Goal: Find specific page/section: Find specific page/section

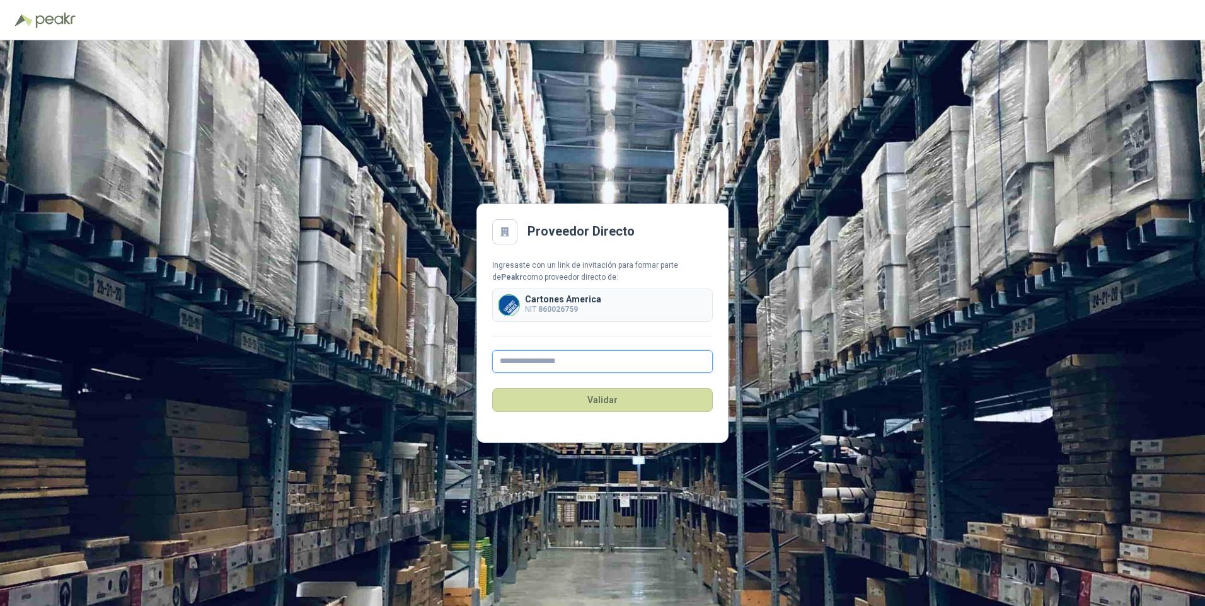
click at [528, 360] on input "text" at bounding box center [602, 361] width 221 height 23
type input "**********"
click at [599, 401] on button "Validar" at bounding box center [602, 400] width 221 height 24
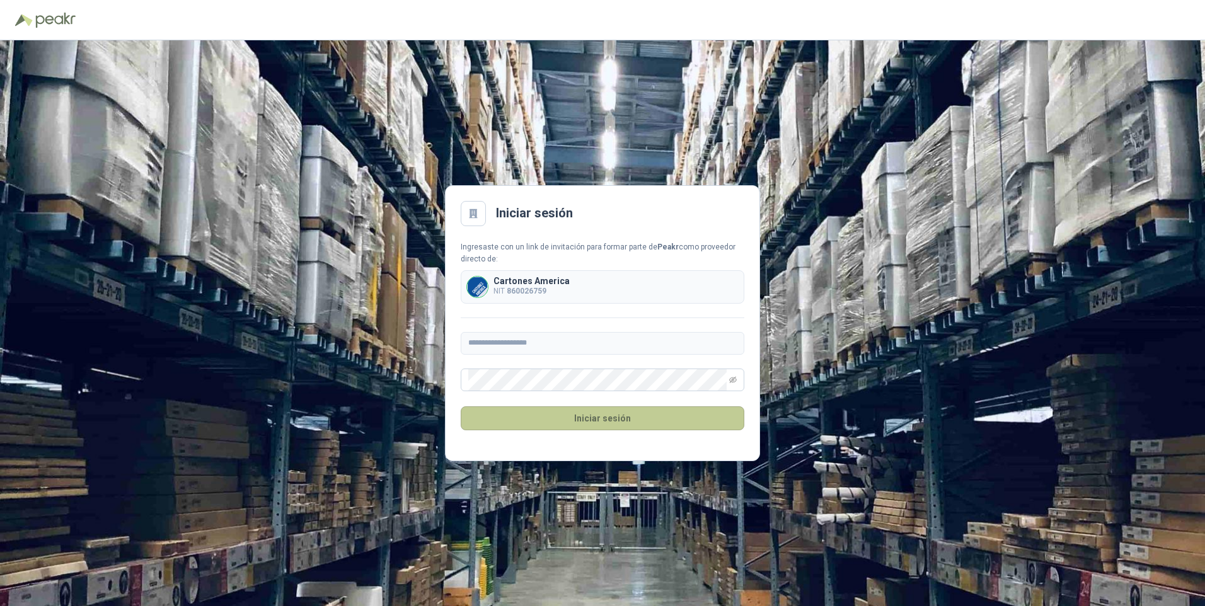
click at [591, 420] on button "Iniciar sesión" at bounding box center [603, 419] width 284 height 24
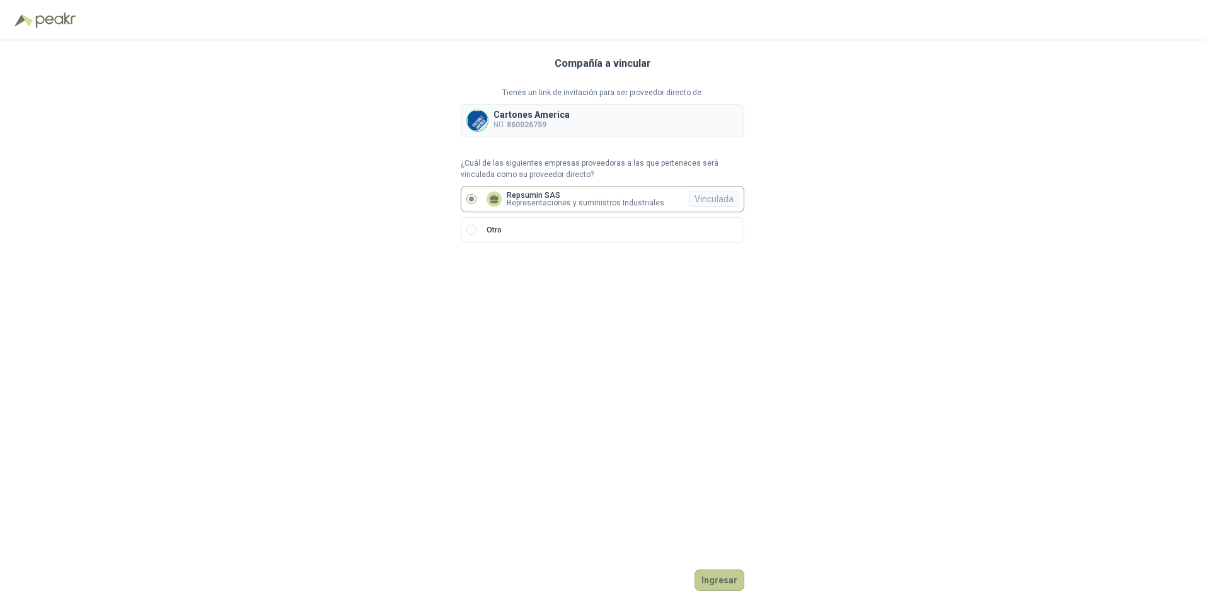
click at [715, 584] on button "Ingresar" at bounding box center [720, 580] width 50 height 21
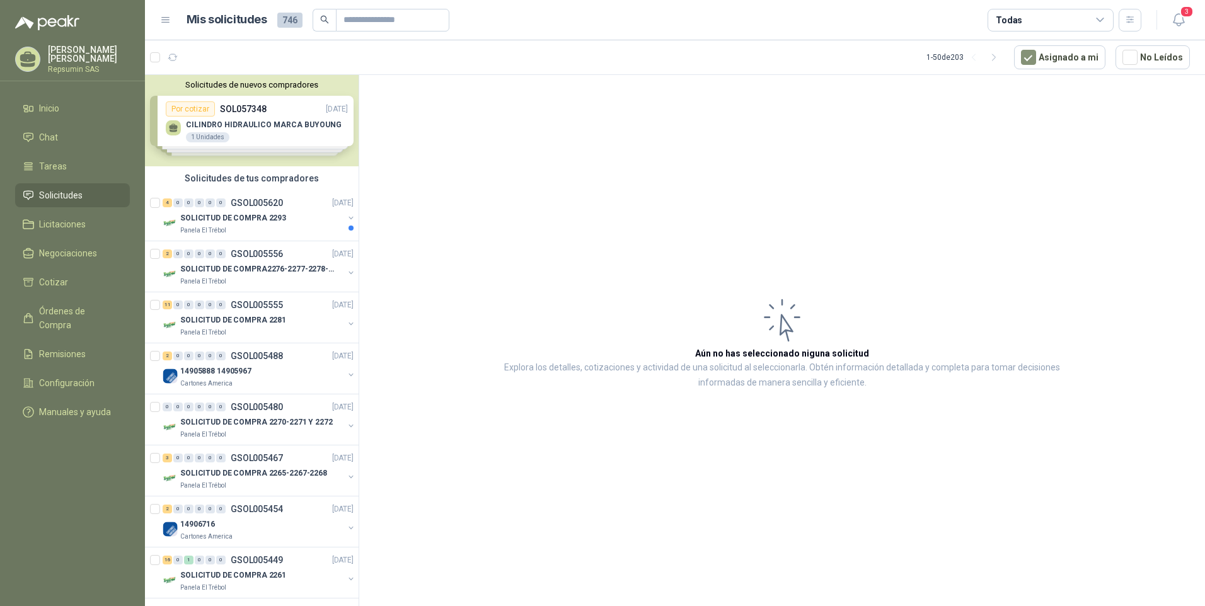
click at [221, 124] on div "Solicitudes de nuevos compradores Por cotizar SOL057348 [DATE] CILINDRO HIDRAUL…" at bounding box center [252, 120] width 214 height 91
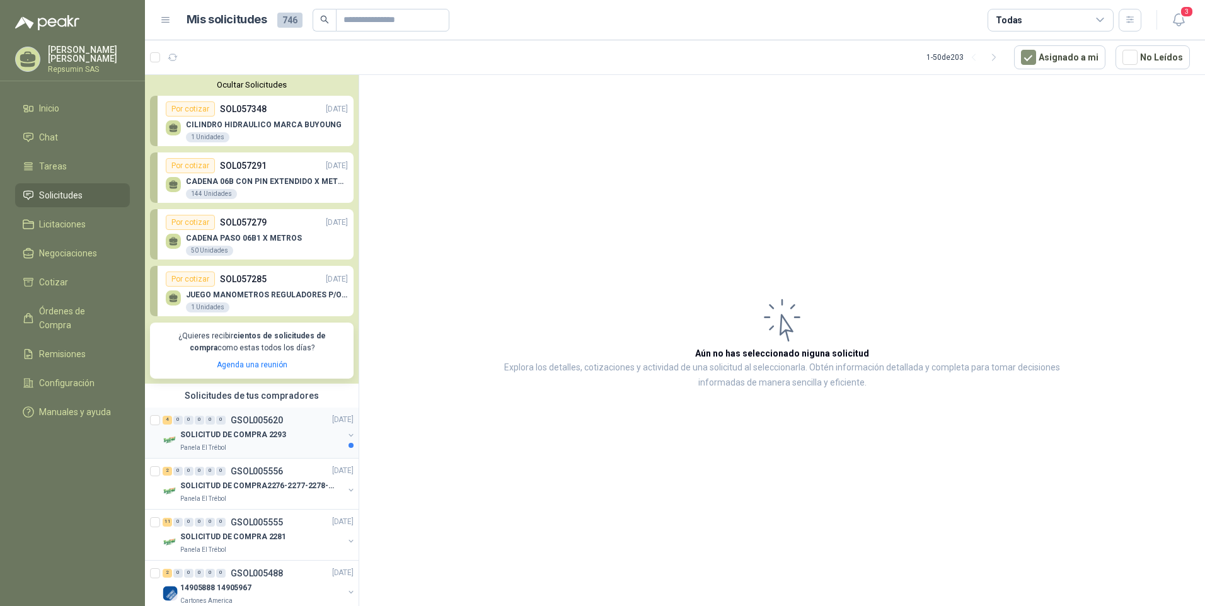
click at [187, 434] on p "SOLICITUD DE COMPRA 2293" at bounding box center [233, 435] width 106 height 12
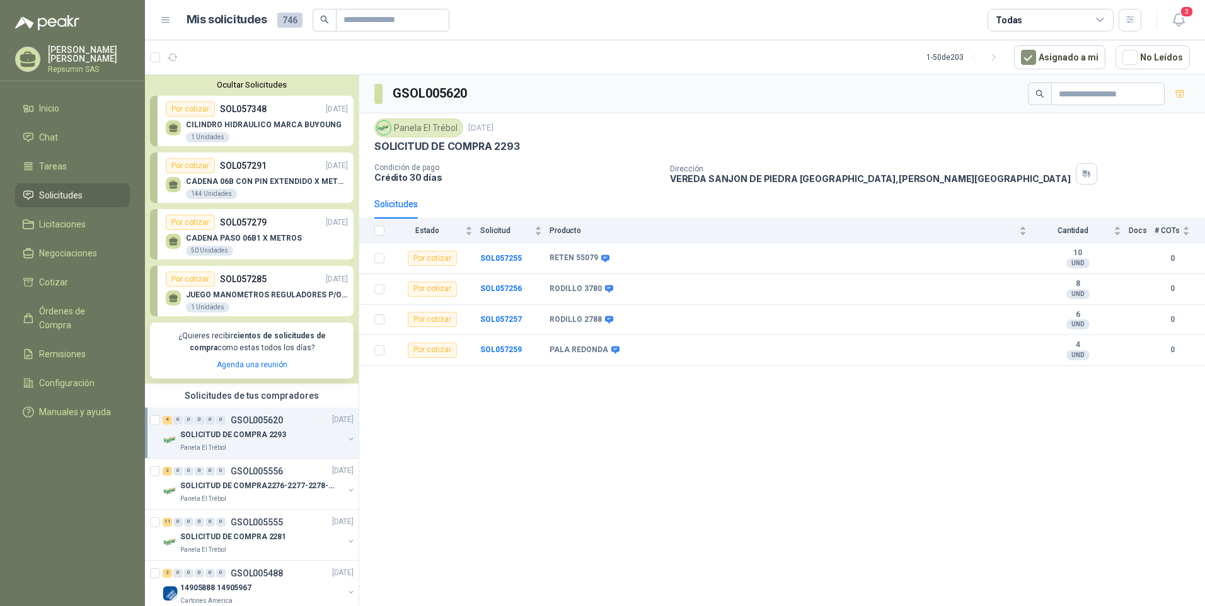
click at [187, 438] on p "SOLICITUD DE COMPRA 2293" at bounding box center [233, 435] width 106 height 12
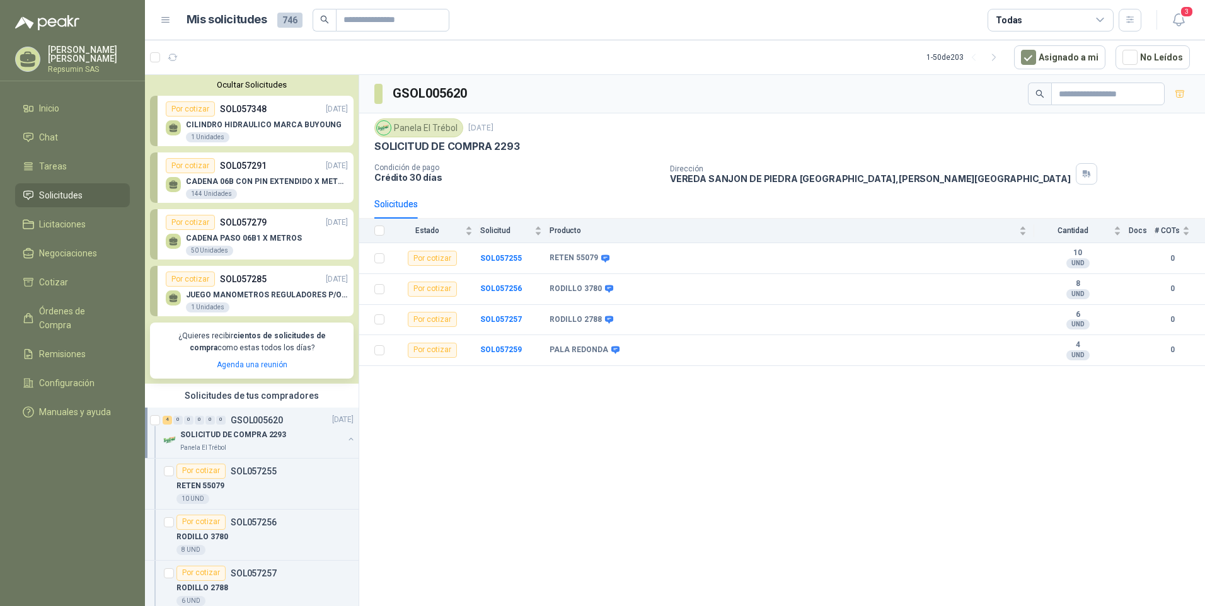
click at [201, 436] on p "SOLICITUD DE COMPRA 2293" at bounding box center [233, 435] width 106 height 12
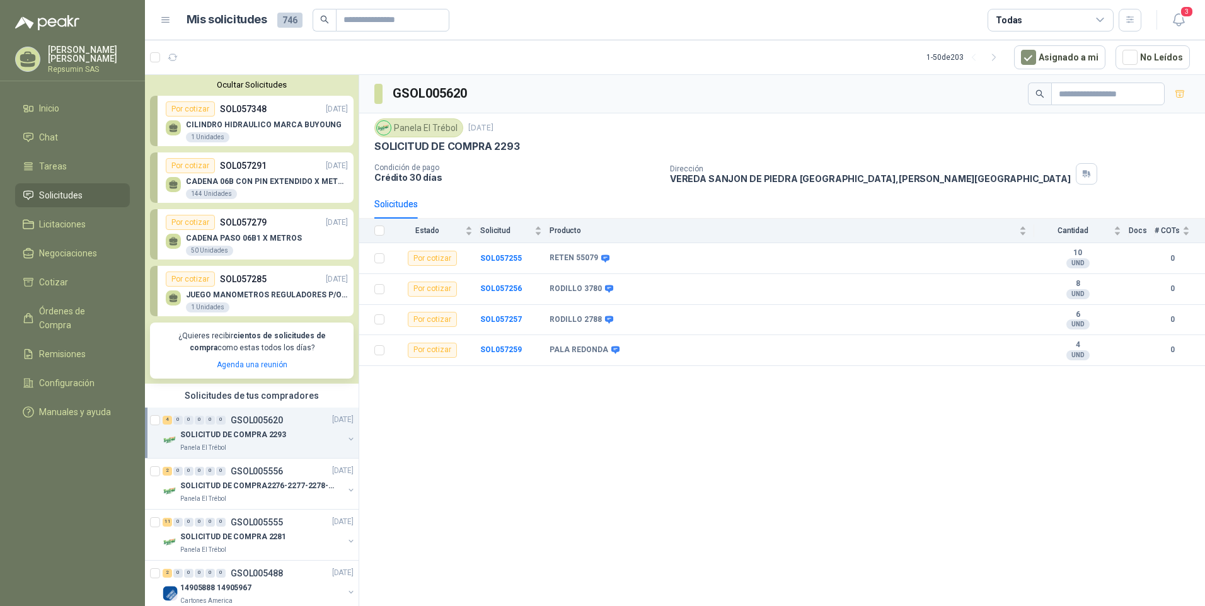
click at [188, 448] on p "Panela El Trébol" at bounding box center [203, 448] width 46 height 10
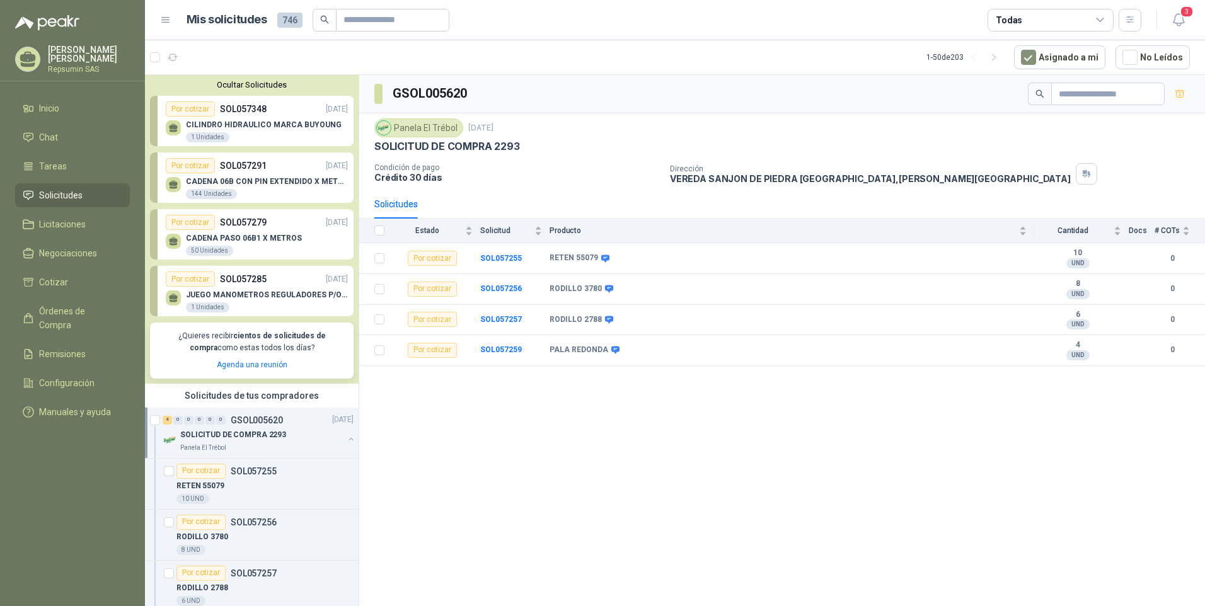
click at [241, 423] on p "GSOL005620" at bounding box center [257, 420] width 52 height 9
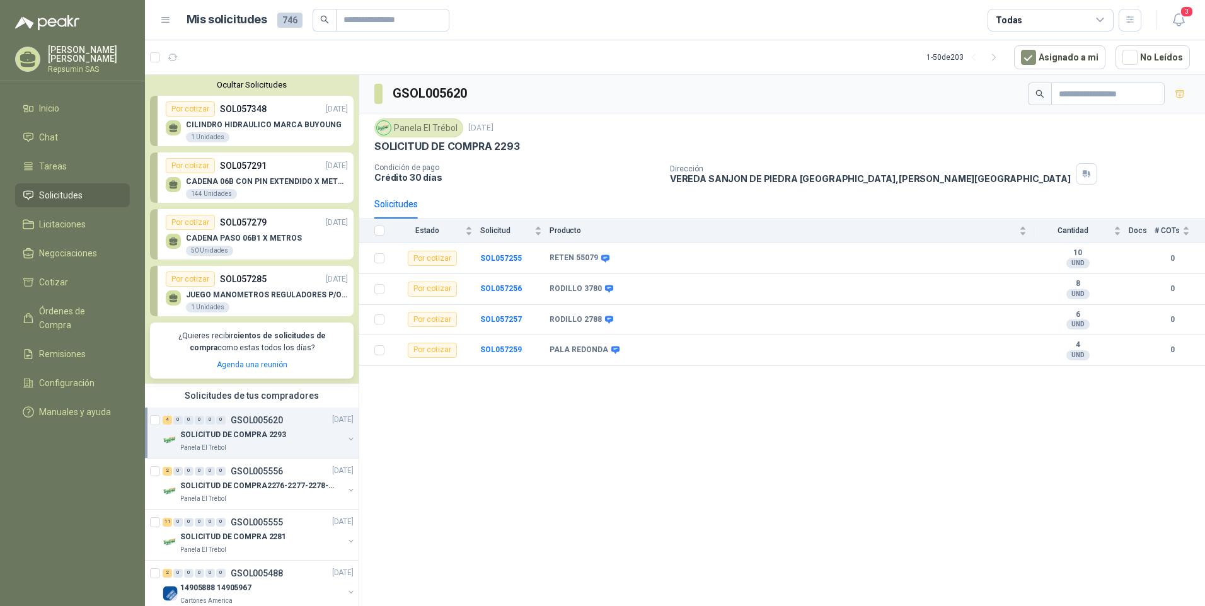
click at [228, 433] on p "SOLICITUD DE COMPRA 2293" at bounding box center [233, 435] width 106 height 12
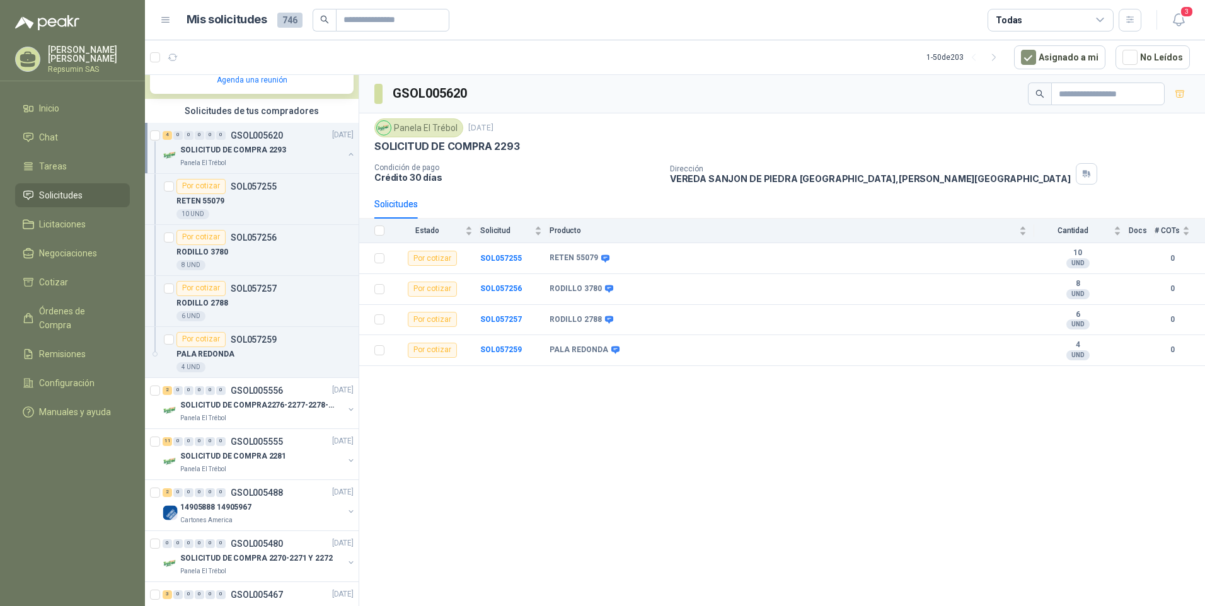
scroll to position [315, 0]
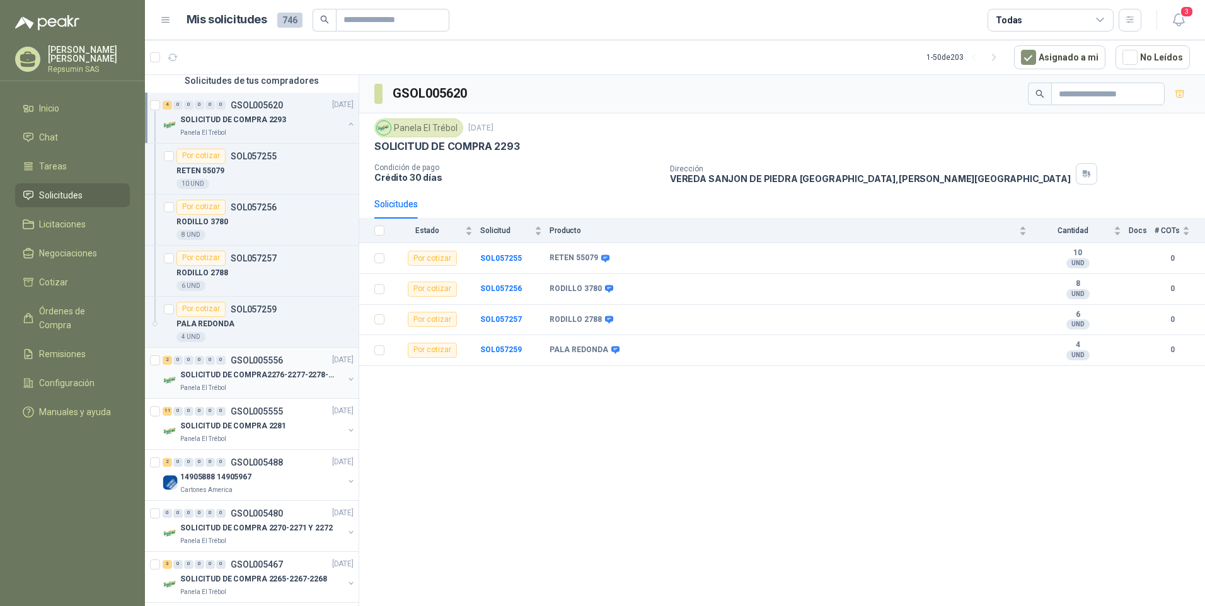
click at [226, 381] on p "SOLICITUD DE COMPRA2276-2277-2278-2284-2285-" at bounding box center [258, 375] width 157 height 12
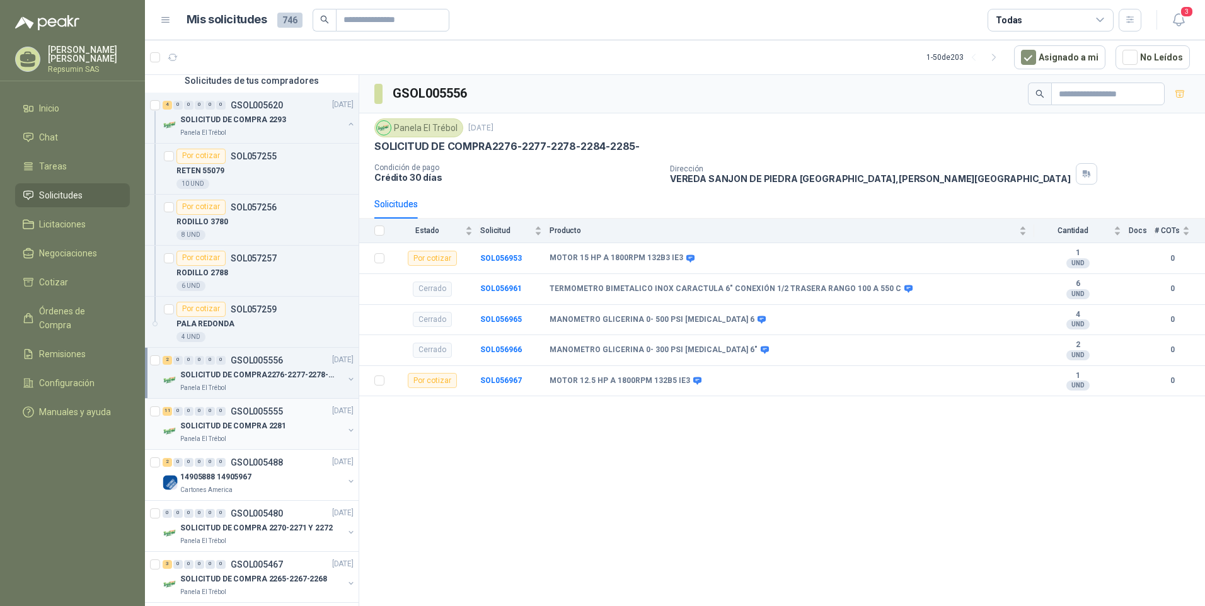
click at [224, 424] on p "SOLICITUD DE COMPRA 2281" at bounding box center [233, 426] width 106 height 12
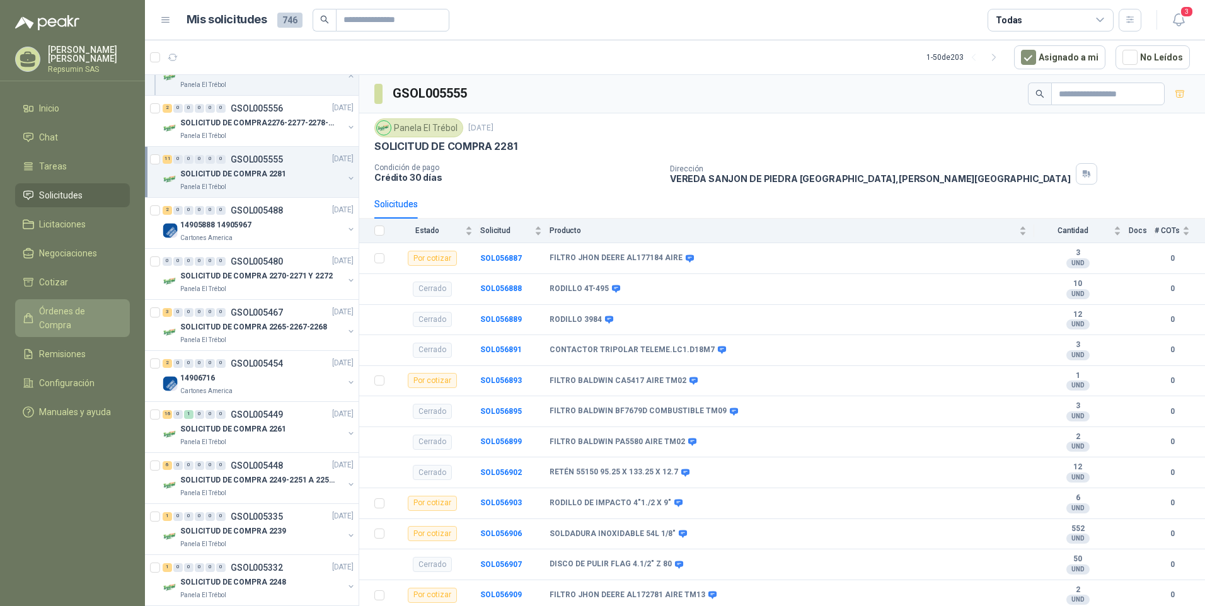
click at [58, 316] on span "Órdenes de Compra" at bounding box center [78, 318] width 79 height 28
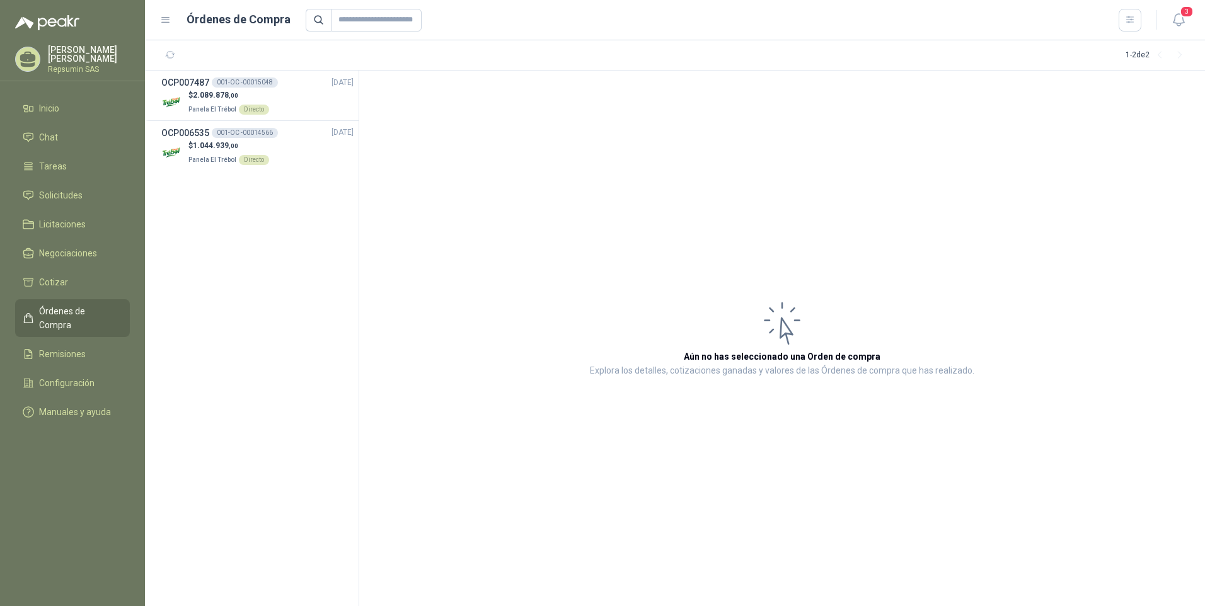
click at [69, 66] on p "Repsumin SAS" at bounding box center [89, 70] width 82 height 8
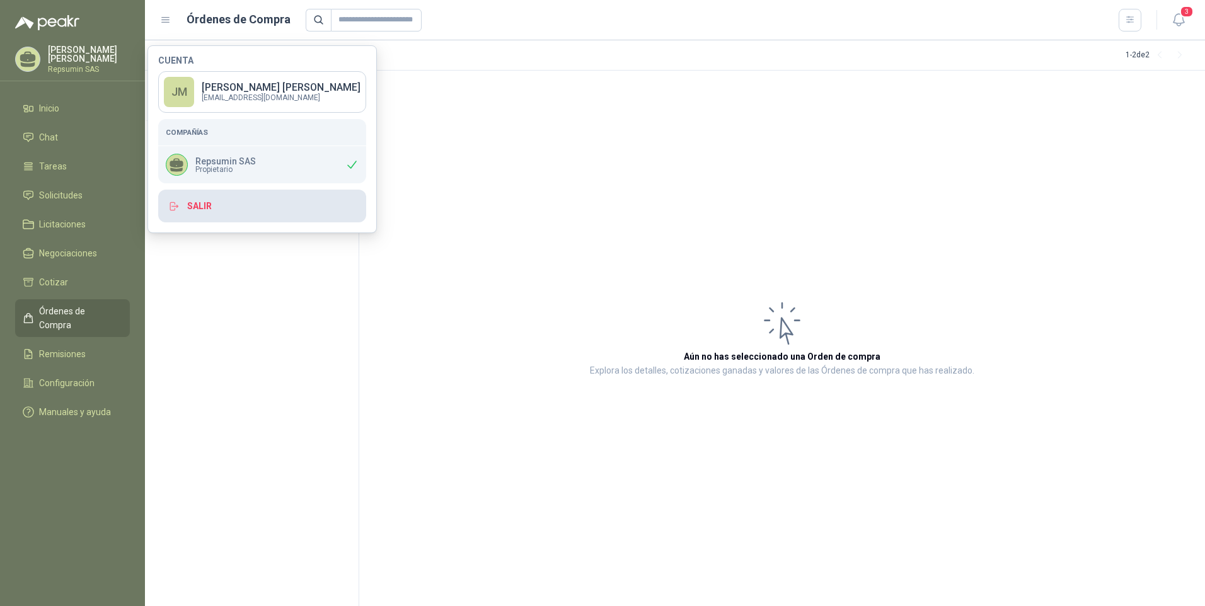
click at [197, 206] on button "Salir" at bounding box center [262, 206] width 208 height 33
